Goal: Register for event/course

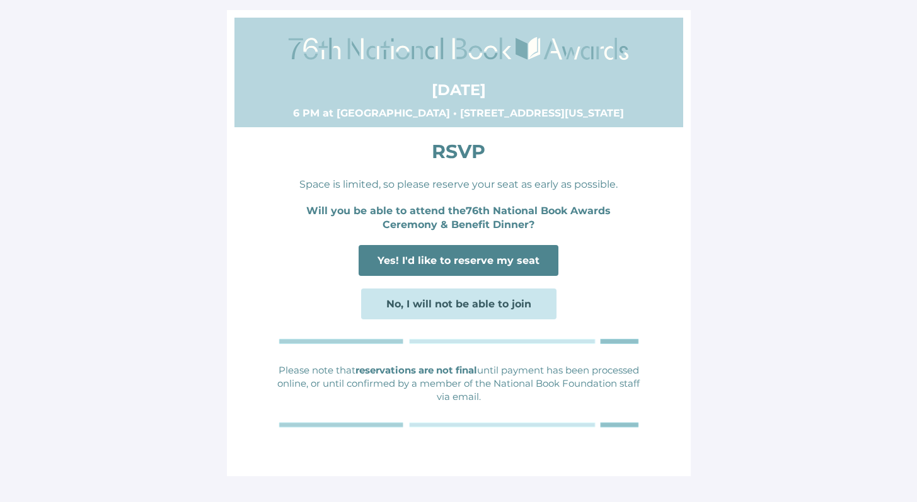
click at [476, 262] on span "Yes! I'd like to reserve my seat" at bounding box center [458, 261] width 162 height 12
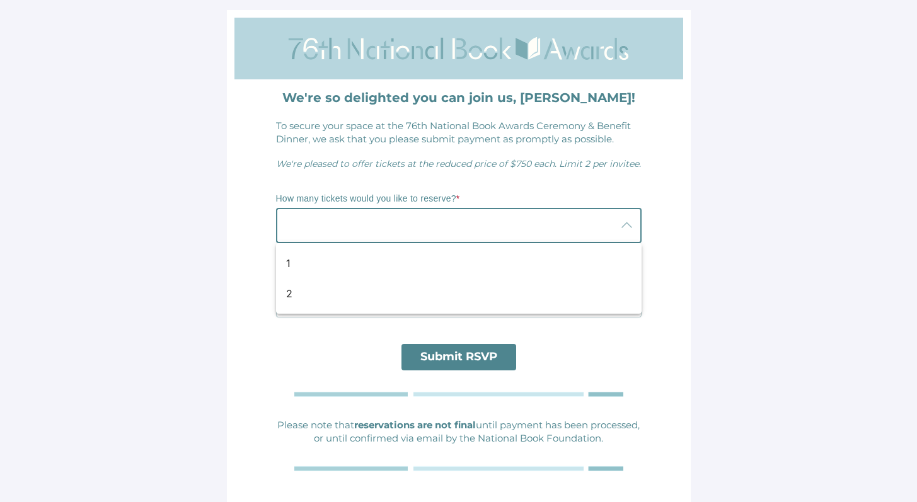
click at [394, 231] on div at bounding box center [446, 225] width 340 height 35
click at [291, 261] on div "1" at bounding box center [453, 263] width 335 height 15
type input "1"
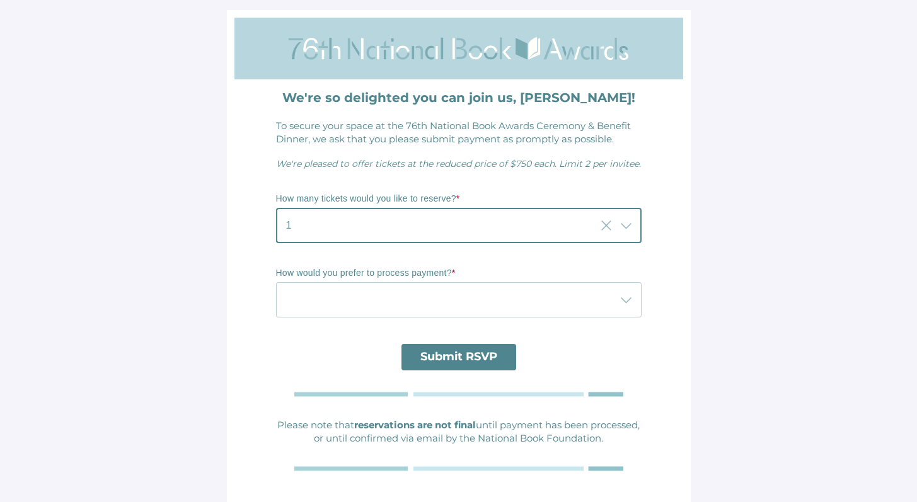
click at [629, 301] on icon at bounding box center [626, 299] width 15 height 15
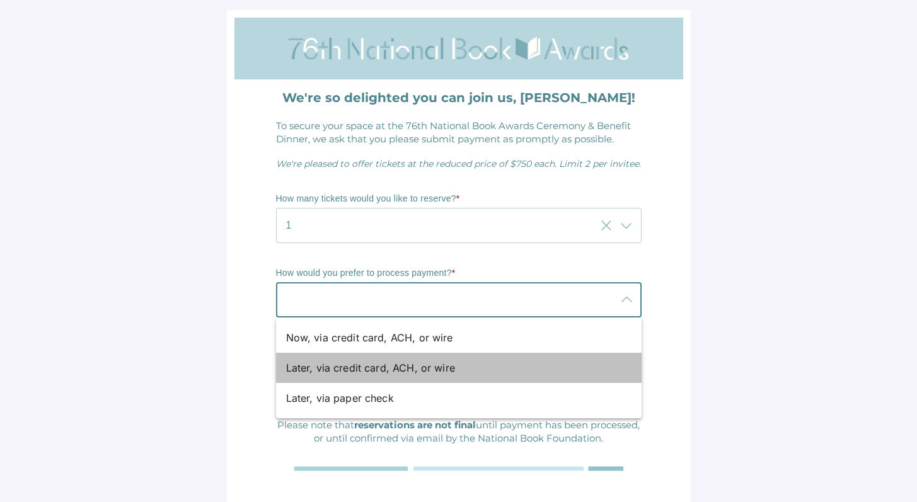
click at [422, 369] on div "Later, via credit card, ACH, or wire" at bounding box center [453, 367] width 335 height 15
type input "Later, via credit card, ACH, or wire"
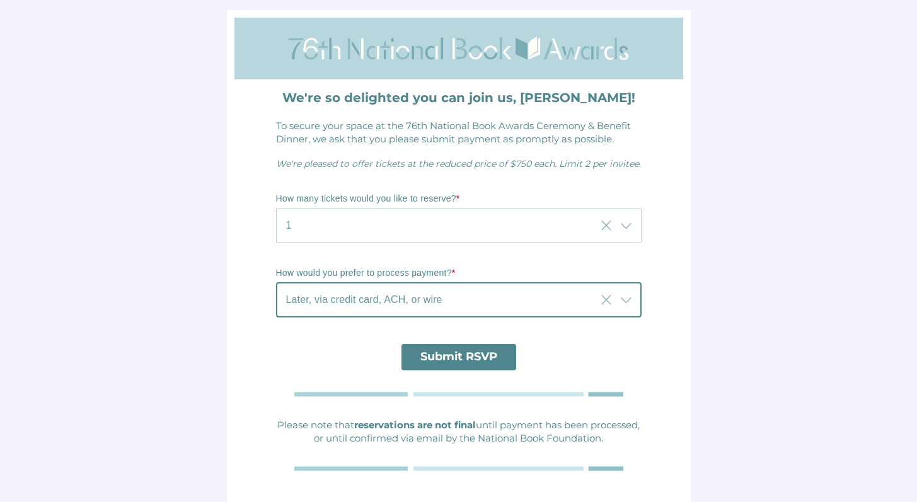
click at [474, 360] on span "Submit RSVP" at bounding box center [458, 357] width 77 height 14
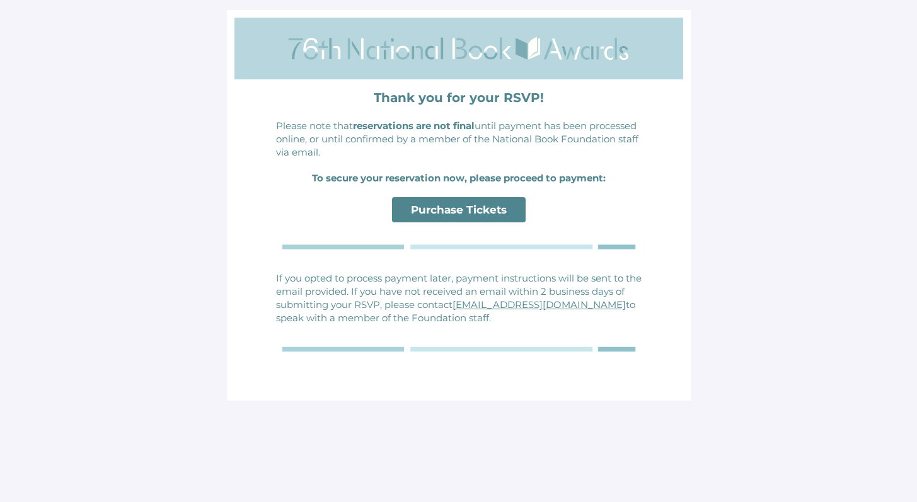
click at [464, 215] on span "Purchase Tickets" at bounding box center [459, 210] width 96 height 13
